Goal: Task Accomplishment & Management: Manage account settings

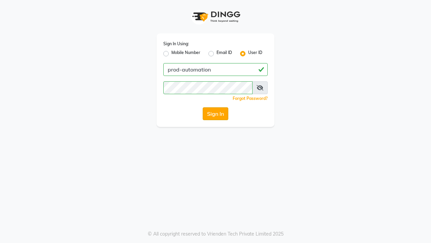
click at [216, 114] on button "Sign In" at bounding box center [216, 113] width 26 height 13
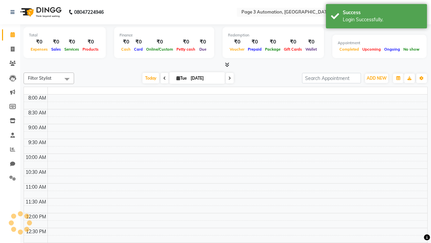
select select "en"
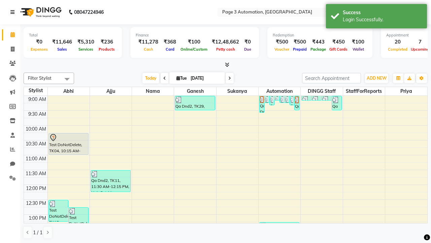
click at [14, 12] on icon at bounding box center [12, 12] width 4 height 5
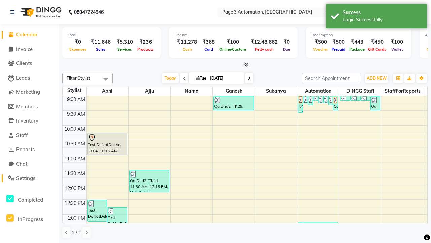
click at [29, 178] on span "Settings" at bounding box center [25, 178] width 19 height 6
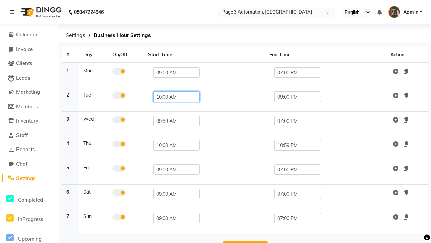
click at [173, 96] on input "10:00 AM" at bounding box center [176, 96] width 46 height 10
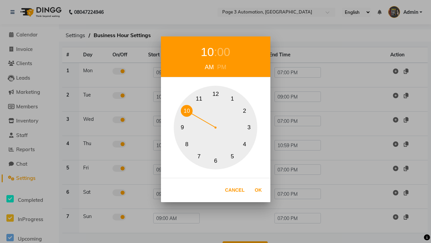
click at [187, 110] on button "10" at bounding box center [187, 111] width 12 height 12
click at [224, 52] on div "00" at bounding box center [223, 52] width 13 height 18
click at [216, 94] on button "0" at bounding box center [216, 94] width 12 height 12
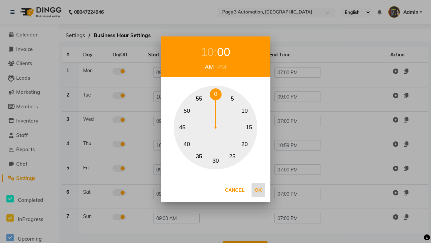
click at [258, 190] on button "Ok" at bounding box center [259, 190] width 14 height 14
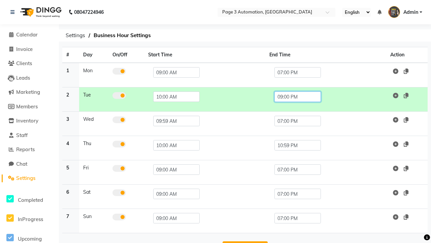
click at [297, 96] on input "09:00 PM" at bounding box center [298, 96] width 46 height 10
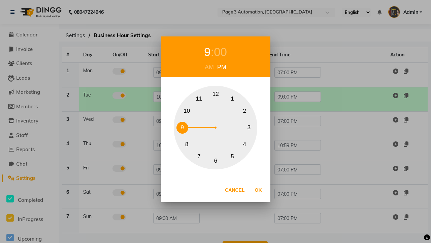
click at [187, 110] on button "10" at bounding box center [187, 111] width 12 height 12
click at [224, 52] on div "00" at bounding box center [223, 52] width 13 height 18
click at [216, 94] on button "0" at bounding box center [216, 94] width 12 height 12
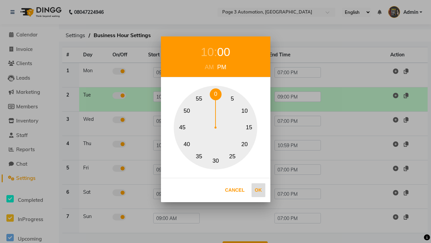
click at [258, 190] on button "Ok" at bounding box center [259, 190] width 14 height 14
type input "10:00 PM"
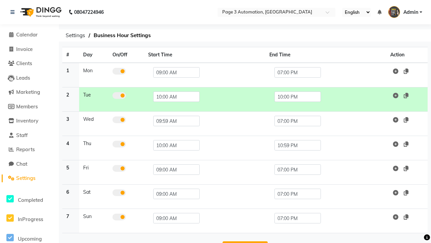
scroll to position [11, 0]
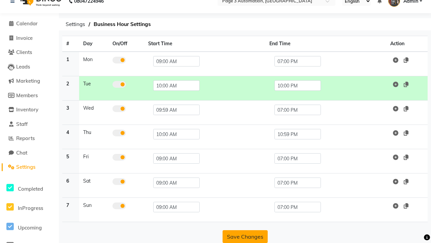
click at [245, 236] on button "Save Changes" at bounding box center [245, 236] width 45 height 13
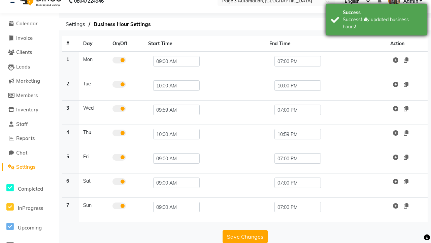
click at [377, 21] on div "Successfully updated business hours!" at bounding box center [382, 23] width 79 height 14
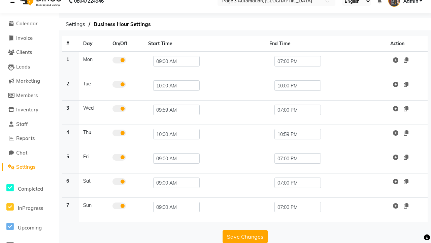
click at [14, 3] on icon at bounding box center [12, 1] width 4 height 5
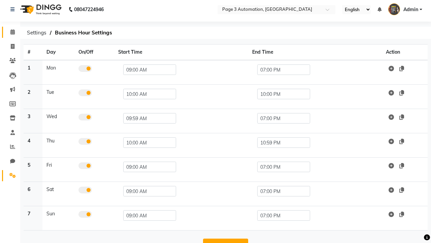
click at [10, 32] on span at bounding box center [13, 32] width 12 height 8
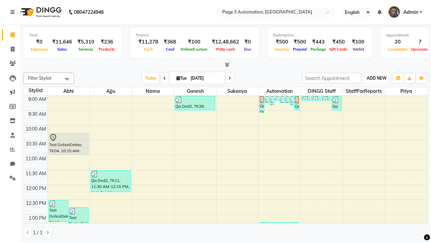
click at [377, 78] on span "ADD NEW" at bounding box center [377, 77] width 20 height 5
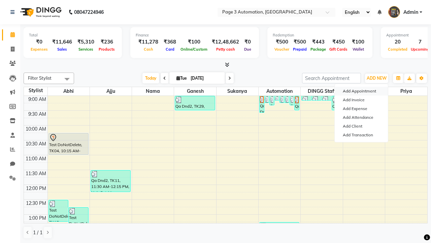
click at [361, 91] on button "Add Appointment" at bounding box center [361, 91] width 53 height 9
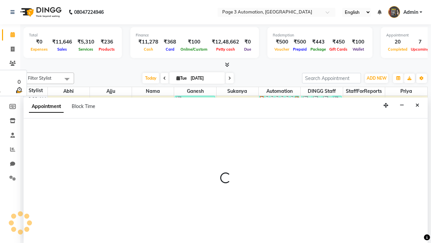
select select "tentative"
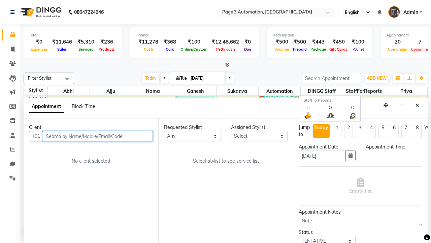
select select "600"
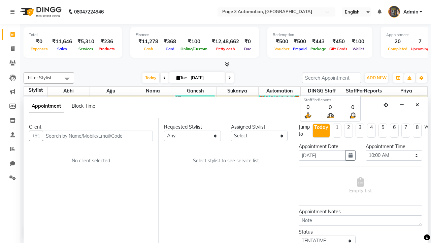
click at [14, 12] on icon at bounding box center [12, 11] width 4 height 5
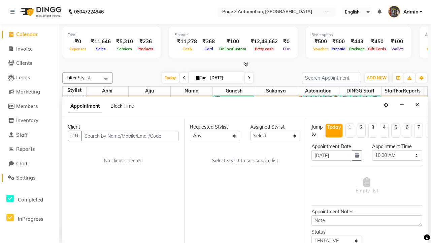
click at [29, 178] on span "Settings" at bounding box center [25, 177] width 19 height 6
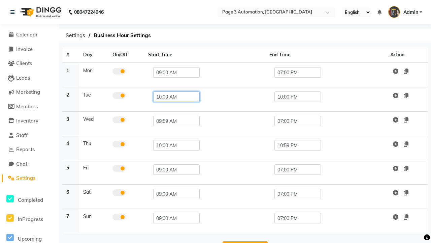
click at [173, 96] on input "10:00 AM" at bounding box center [176, 96] width 46 height 10
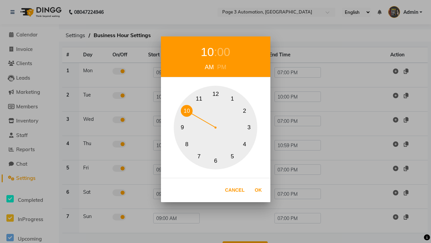
click at [182, 127] on button "9" at bounding box center [183, 128] width 12 height 12
click at [220, 52] on div "00" at bounding box center [220, 52] width 13 height 18
click at [216, 94] on button "0" at bounding box center [216, 94] width 12 height 12
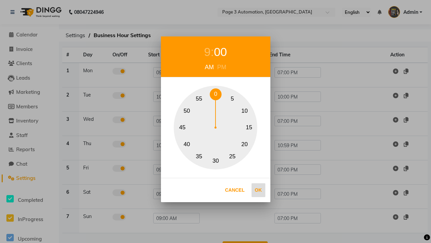
click at [258, 190] on button "Ok" at bounding box center [259, 190] width 14 height 14
type input "09:00 AM"
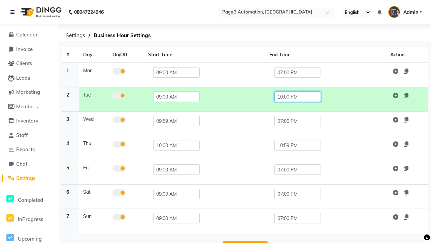
click at [297, 96] on input "10:00 PM" at bounding box center [298, 96] width 46 height 10
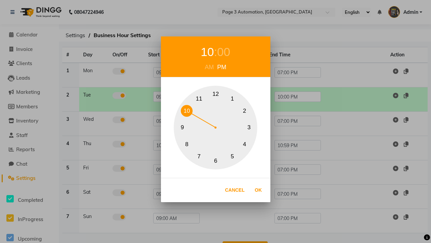
click at [199, 156] on button "7" at bounding box center [199, 156] width 12 height 12
click at [220, 52] on div "00" at bounding box center [220, 52] width 13 height 18
click at [216, 94] on button "0" at bounding box center [216, 94] width 12 height 12
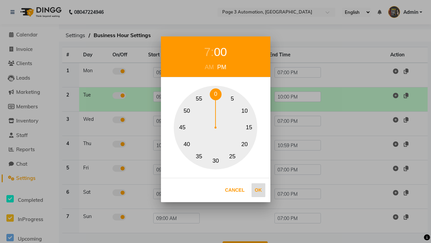
click at [258, 190] on button "Ok" at bounding box center [259, 190] width 14 height 14
type input "07:00 PM"
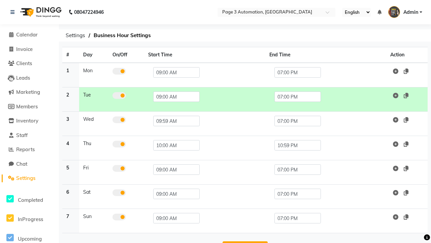
click at [245, 241] on button "Save Changes" at bounding box center [245, 247] width 45 height 13
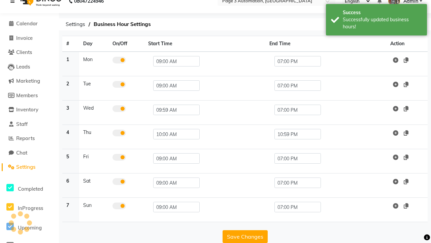
click at [14, 3] on icon at bounding box center [12, 1] width 4 height 5
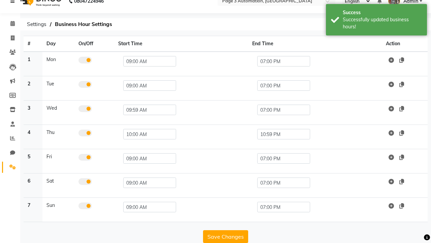
scroll to position [3, 0]
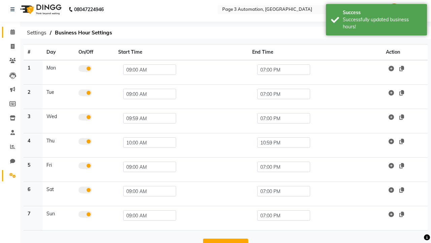
click at [10, 32] on span at bounding box center [13, 32] width 12 height 8
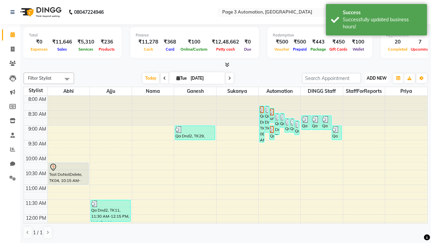
click at [377, 78] on span "ADD NEW" at bounding box center [377, 77] width 20 height 5
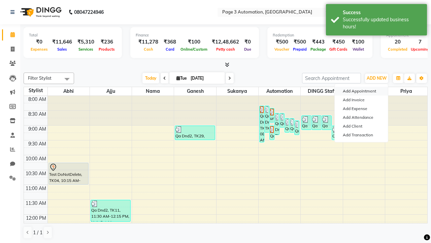
click at [361, 91] on button "Add Appointment" at bounding box center [361, 91] width 53 height 9
select select "tentative"
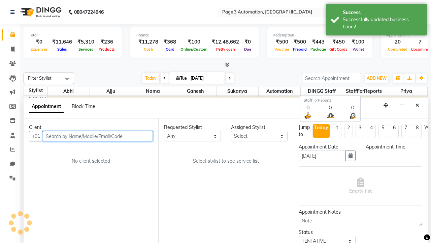
select select "540"
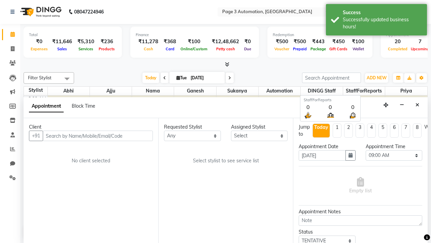
click at [405, 12] on span "Admin" at bounding box center [411, 11] width 15 height 7
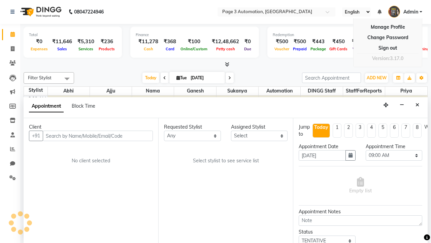
scroll to position [0, 0]
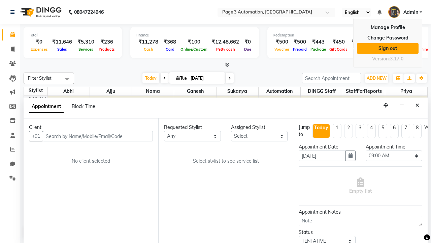
click at [388, 48] on link "Sign out" at bounding box center [388, 48] width 62 height 10
